Goal: Transaction & Acquisition: Purchase product/service

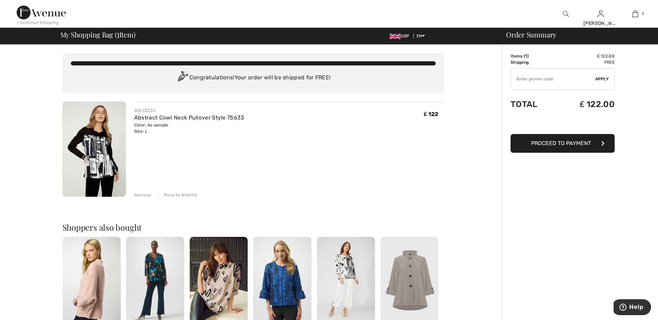
click at [567, 145] on span "Proceed to Payment" at bounding box center [561, 143] width 60 height 7
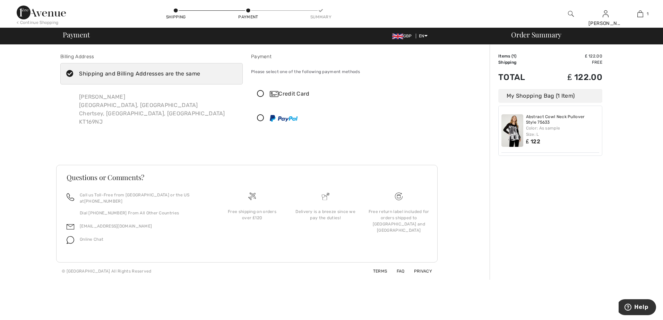
click at [260, 92] on icon at bounding box center [260, 94] width 18 height 7
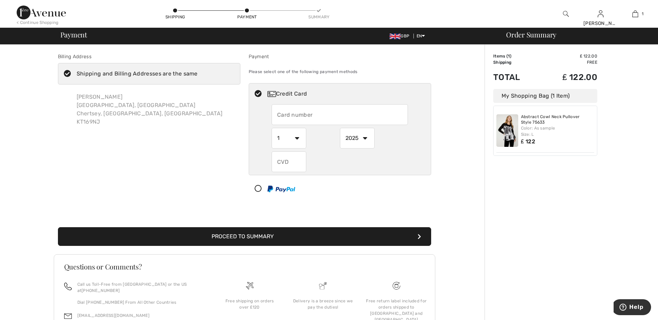
click at [280, 112] on input "text" at bounding box center [340, 114] width 136 height 21
type input "4929156018856013"
click at [302, 138] on select "1 2 3 4 5 6 7 8 9 10 11 12" at bounding box center [289, 138] width 35 height 21
select select "10"
click at [272, 128] on select "1 2 3 4 5 6 7 8 9 10 11 12" at bounding box center [289, 138] width 35 height 21
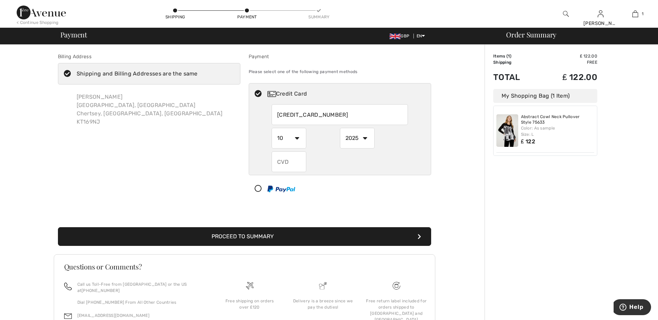
click at [365, 139] on select "2025 2026 2027 2028 2029 2030 2031 2032 2033 2034 2035" at bounding box center [357, 138] width 35 height 21
select select "2029"
click at [340, 128] on select "2025 2026 2027 2028 2029 2030 2031 2032 2033 2034 2035" at bounding box center [357, 138] width 35 height 21
click at [283, 158] on input "text" at bounding box center [289, 162] width 35 height 21
type input "812"
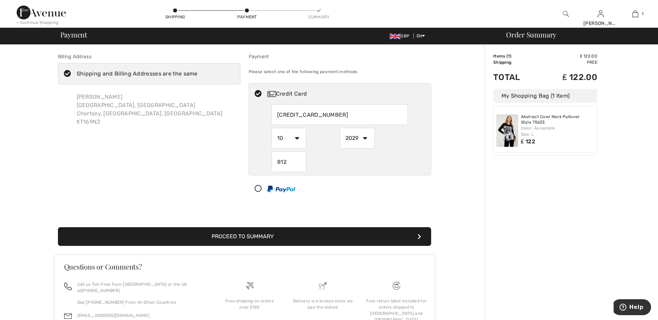
click at [461, 135] on div "Billing Address Shipping and Billing Addresses are the same VICKY LAY Collingwo…" at bounding box center [244, 207] width 480 height 325
click at [259, 238] on button "Proceed to Summary" at bounding box center [244, 236] width 373 height 19
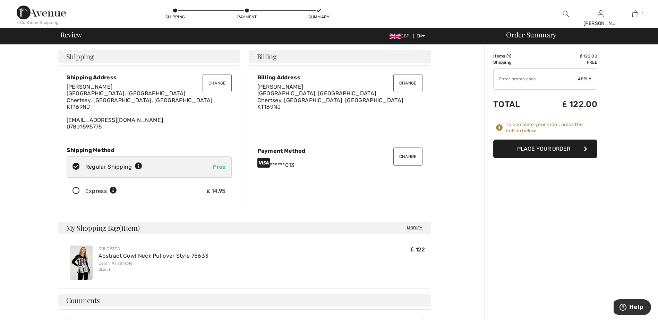
click at [77, 189] on icon at bounding box center [76, 191] width 18 height 7
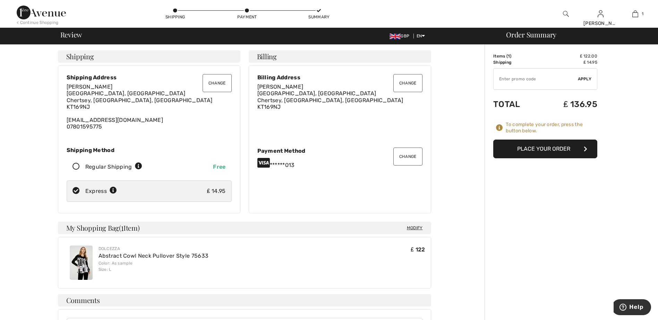
click at [555, 146] on button "Place Your Order" at bounding box center [545, 149] width 104 height 19
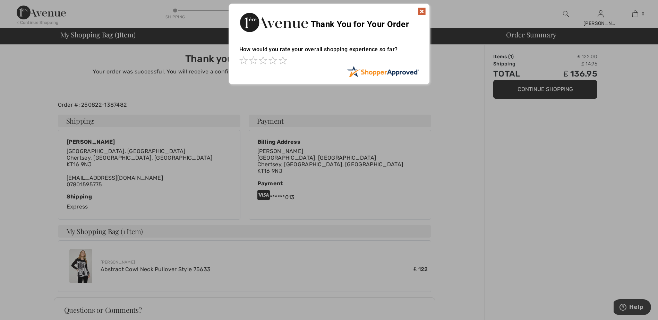
click at [425, 11] on img at bounding box center [421, 11] width 8 height 8
